Goal: Check status: Check status

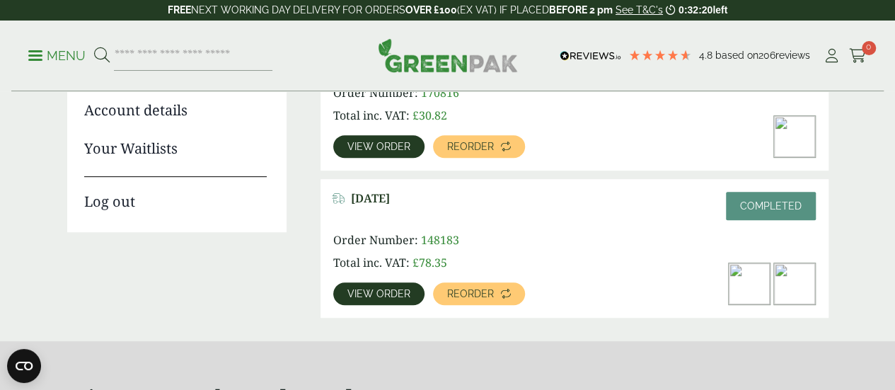
scroll to position [279, 0]
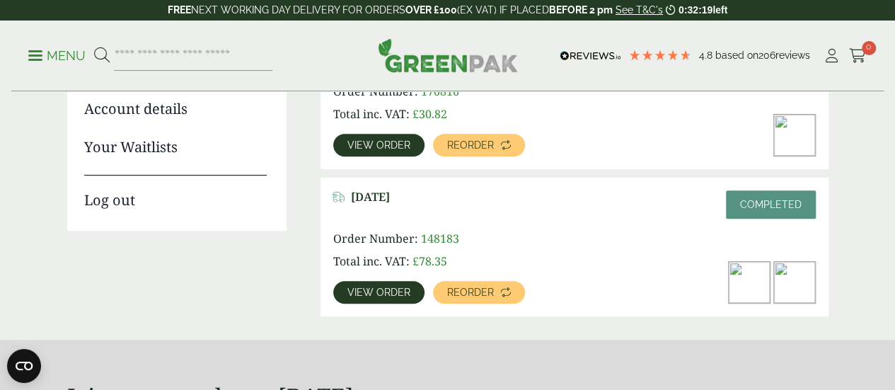
click at [748, 284] on img at bounding box center [749, 282] width 41 height 41
click at [399, 292] on span "View order" at bounding box center [378, 292] width 63 height 10
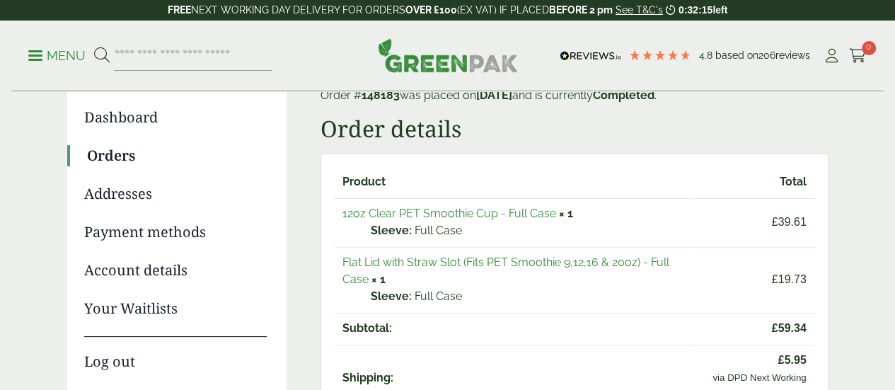
scroll to position [119, 0]
click at [436, 212] on link "12oz Clear PET Smoothie Cup - Full Case" at bounding box center [449, 212] width 214 height 13
